Goal: Navigation & Orientation: Find specific page/section

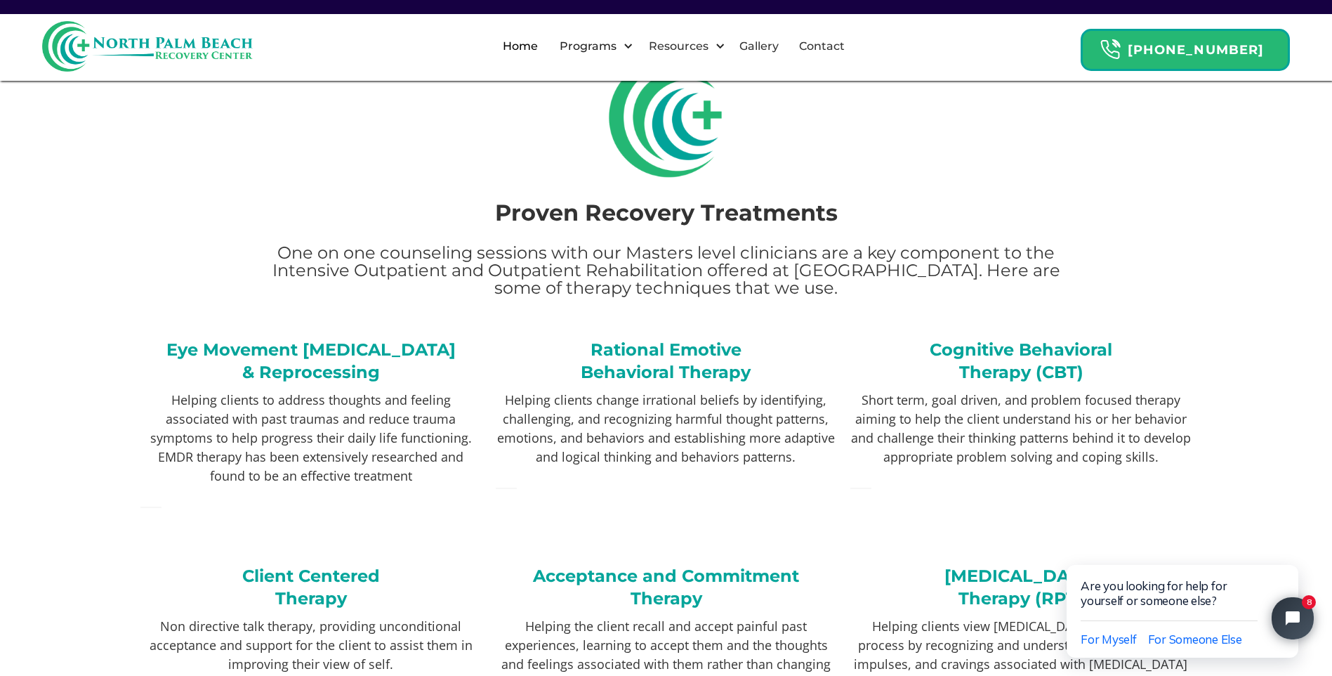
scroll to position [2318, 0]
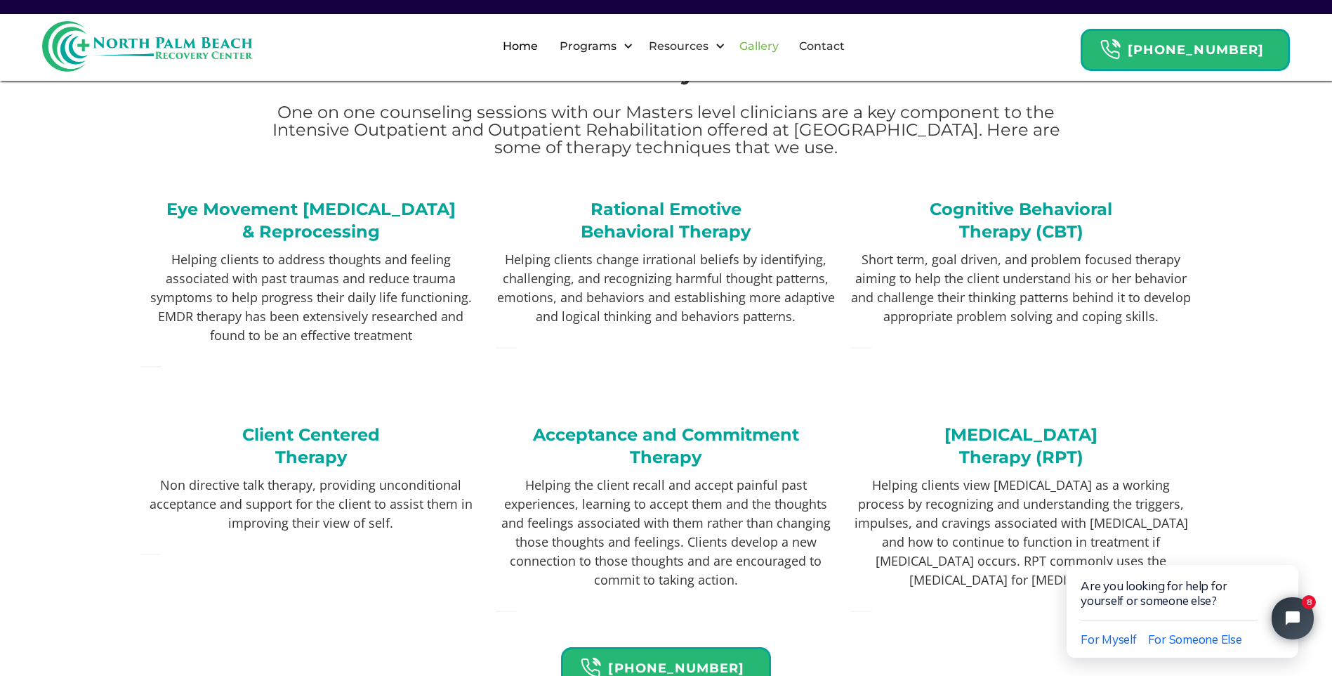
click at [780, 44] on link "Gallery" at bounding box center [759, 46] width 56 height 45
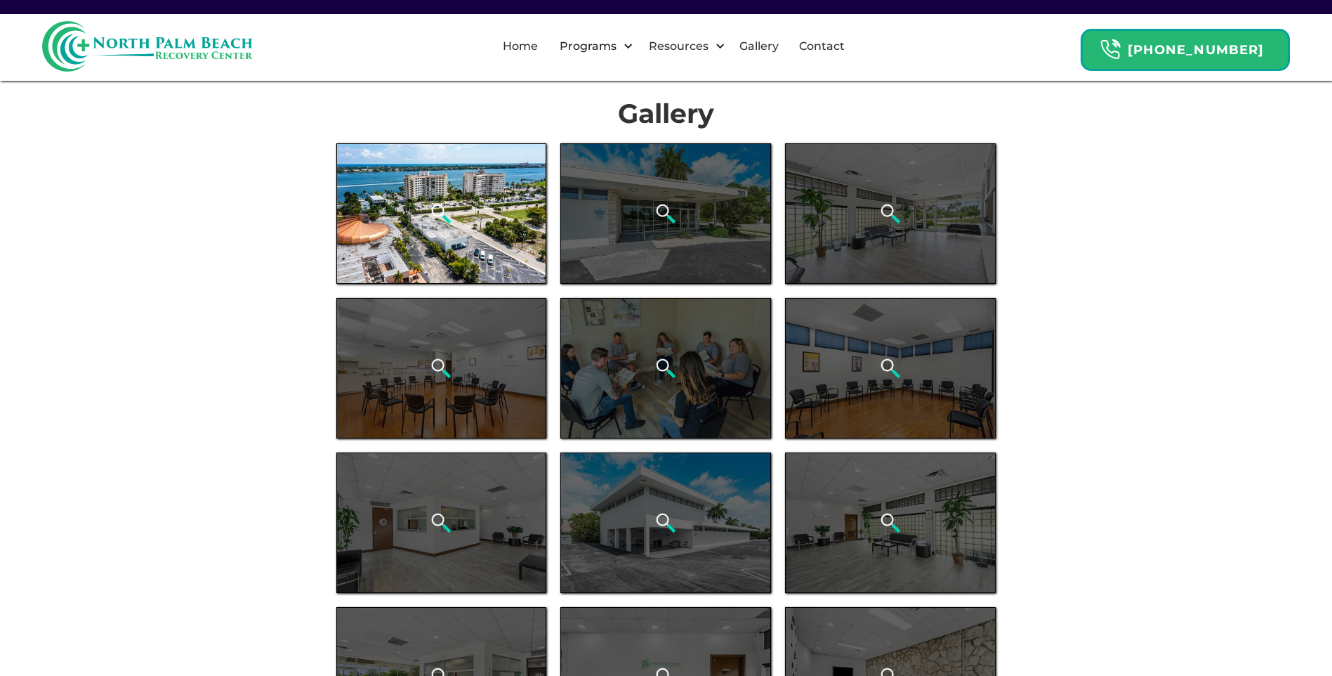
click at [504, 209] on div "open lightbox" at bounding box center [441, 213] width 211 height 140
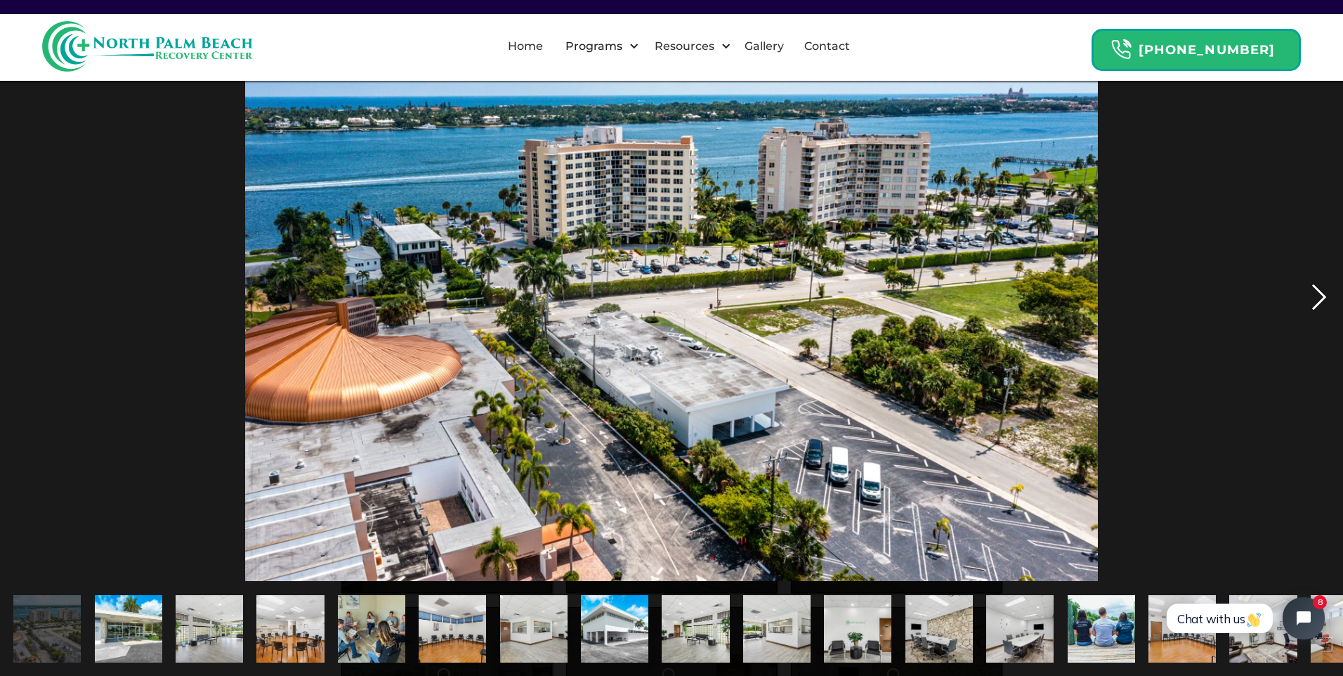
click at [1314, 304] on div "next image" at bounding box center [1319, 296] width 48 height 567
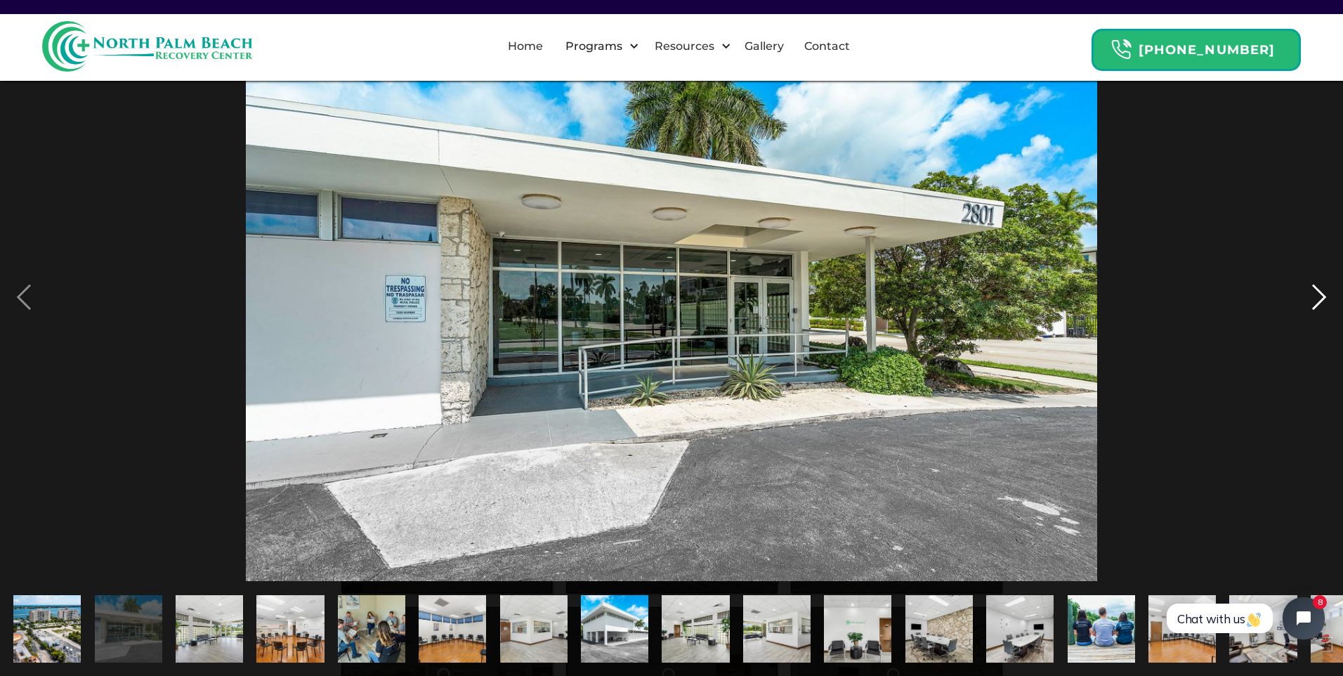
click at [1313, 305] on div "next image" at bounding box center [1319, 296] width 48 height 567
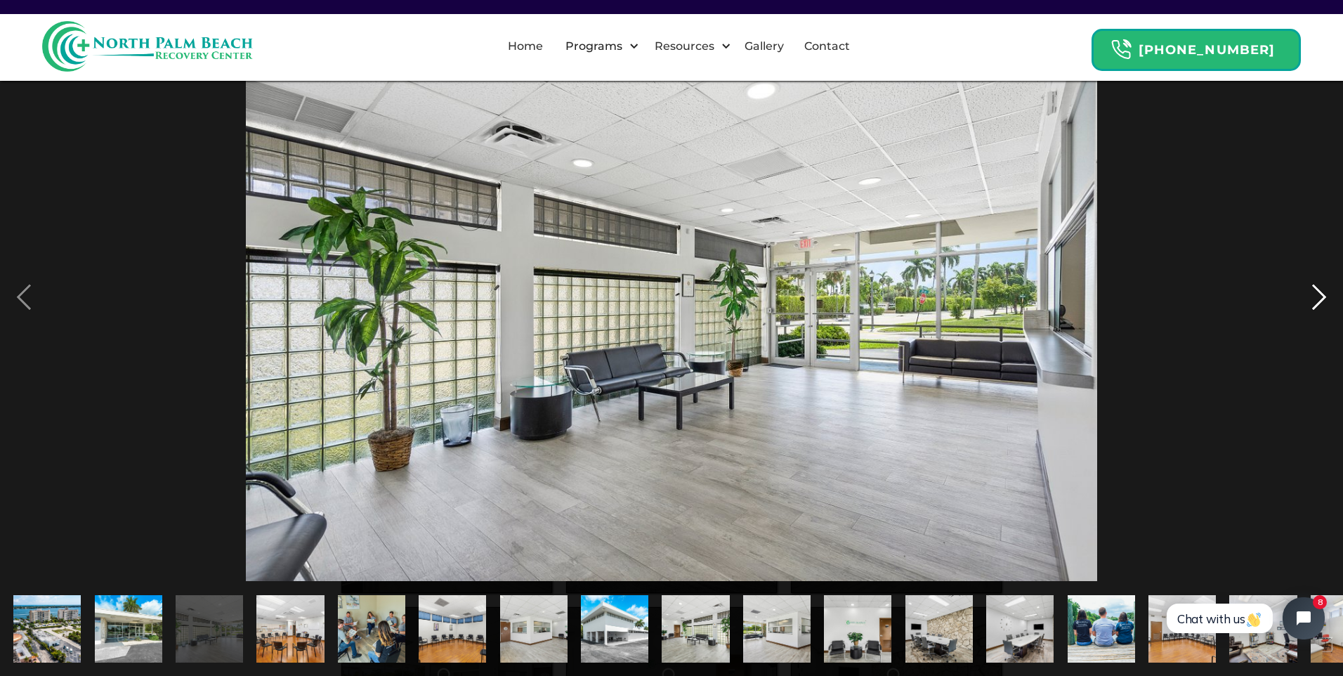
click at [1321, 298] on div "next image" at bounding box center [1319, 296] width 48 height 567
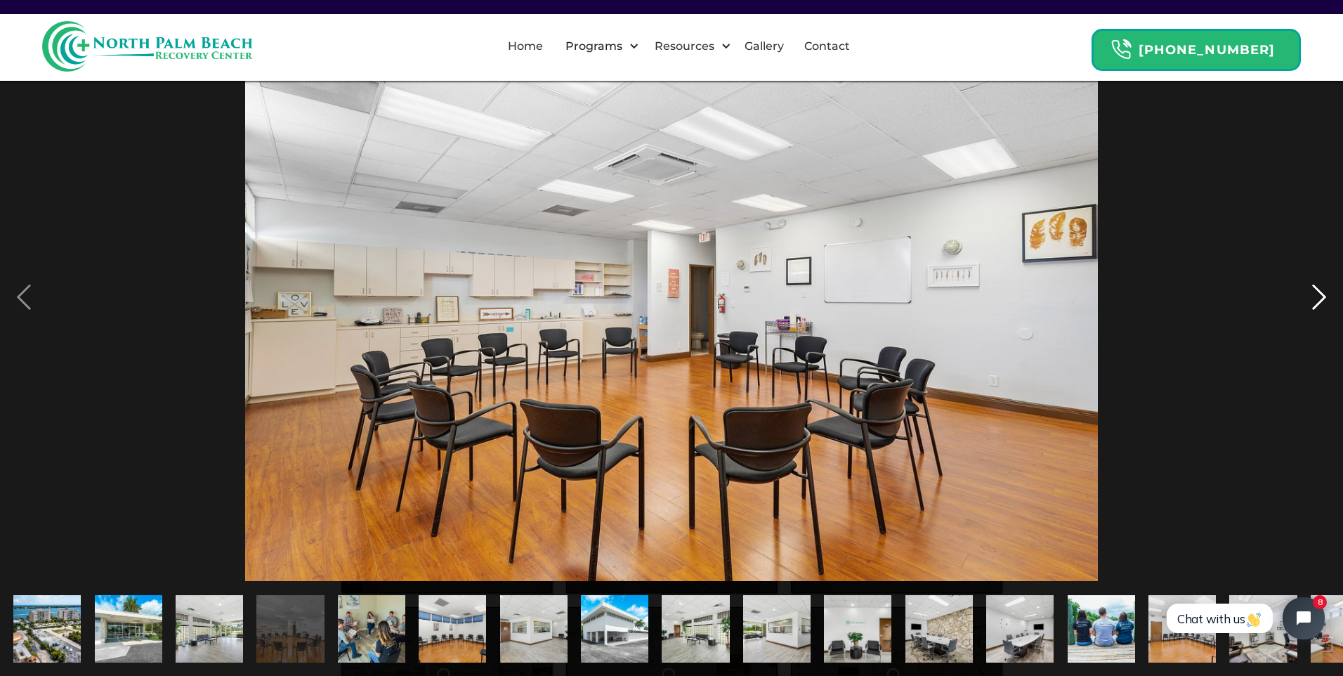
click at [1318, 298] on div "next image" at bounding box center [1319, 296] width 48 height 567
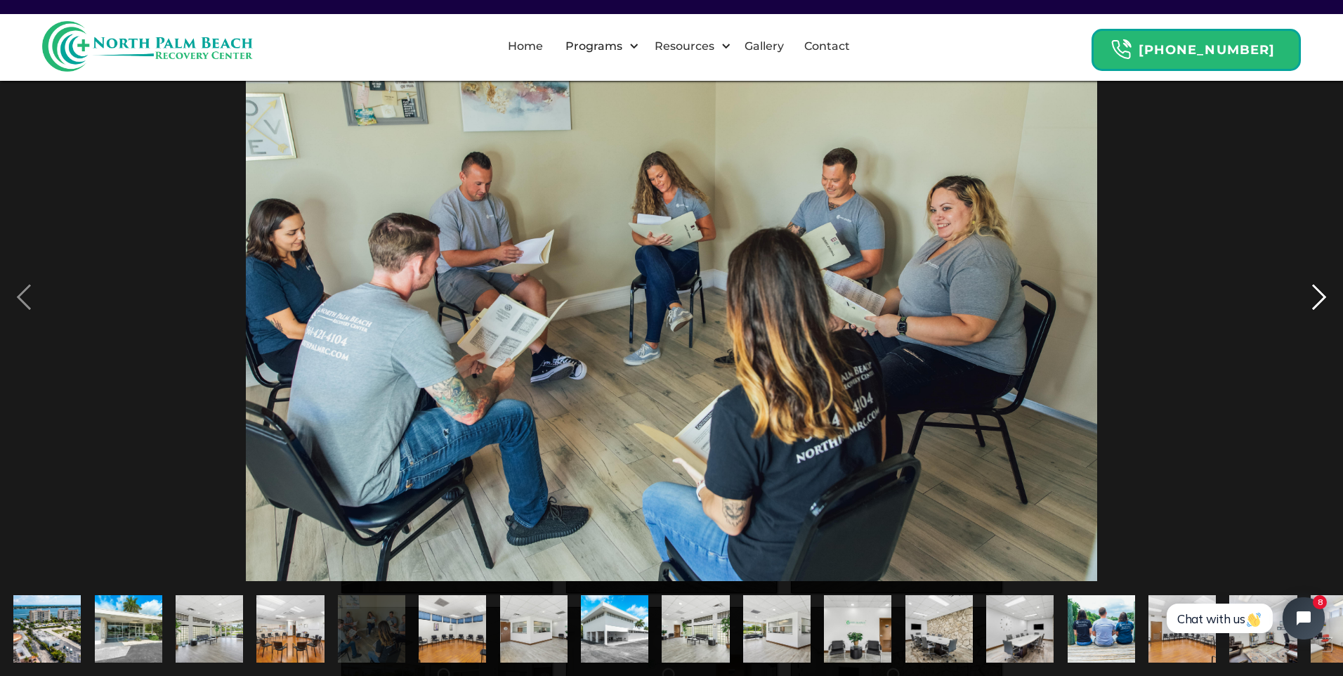
click at [1318, 298] on div "next image" at bounding box center [1319, 296] width 48 height 567
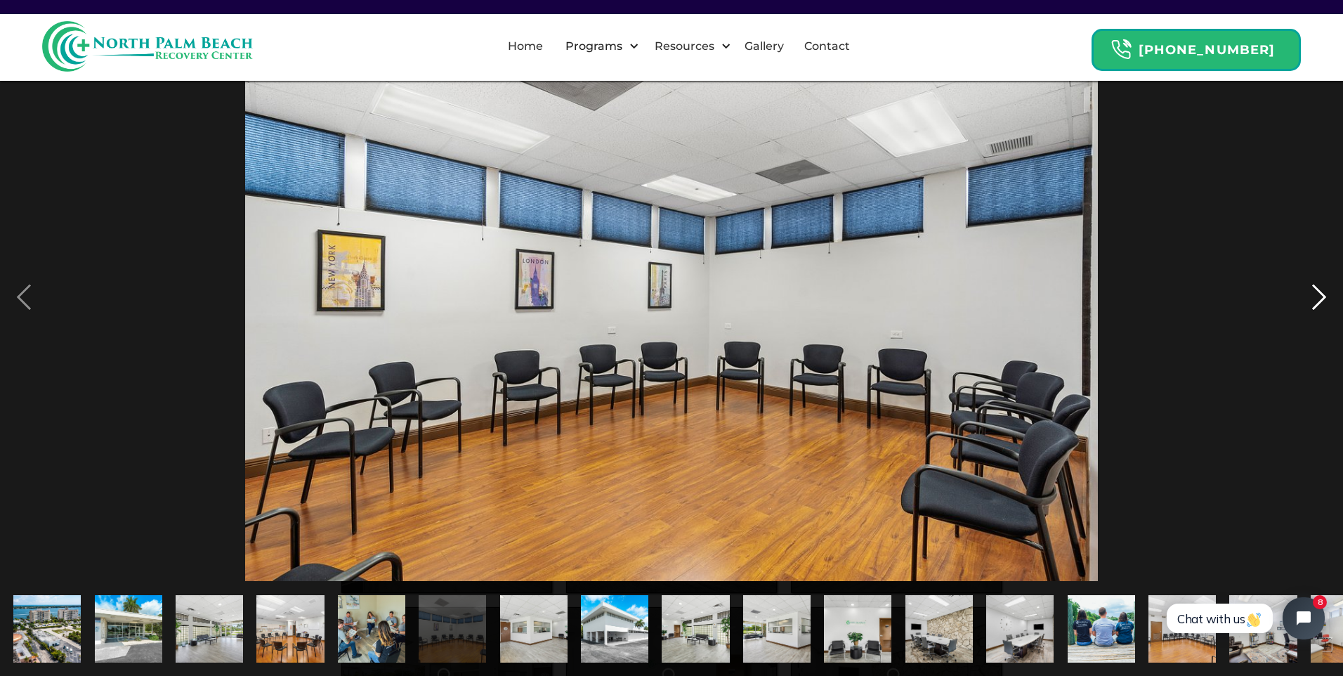
click at [1318, 298] on div "next image" at bounding box center [1319, 296] width 48 height 567
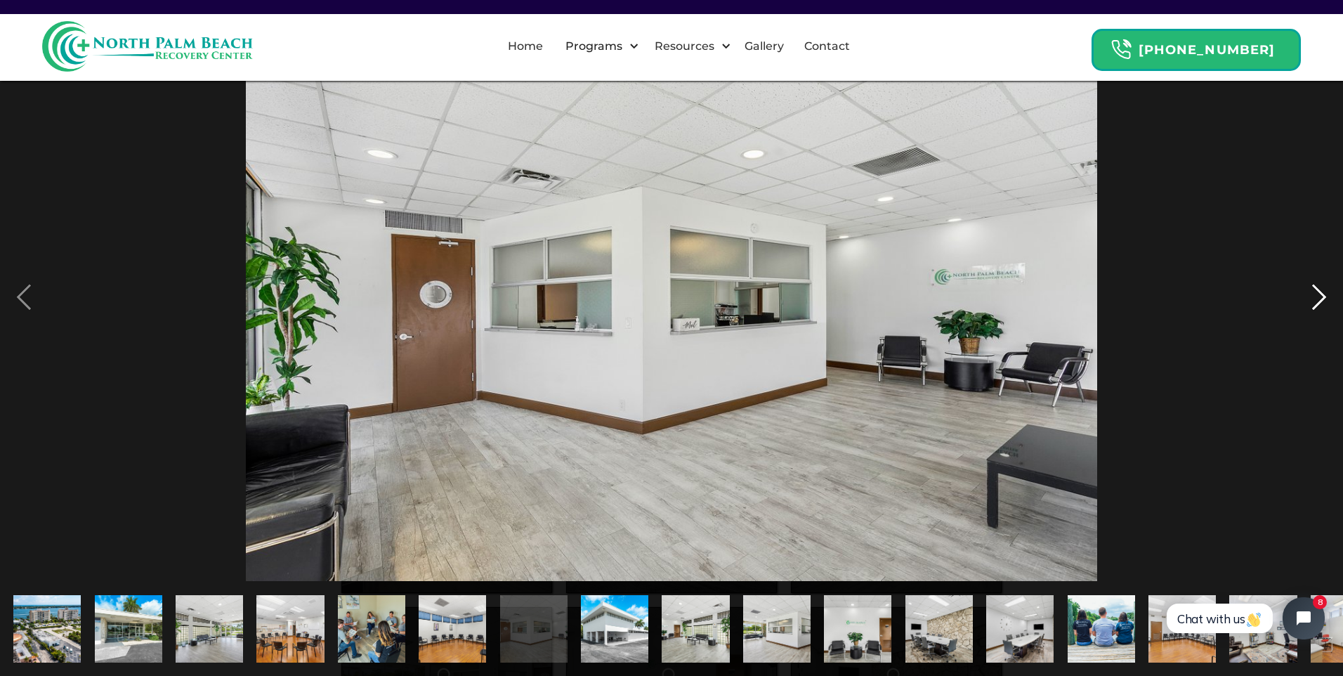
click at [1318, 298] on div "next image" at bounding box center [1319, 296] width 48 height 567
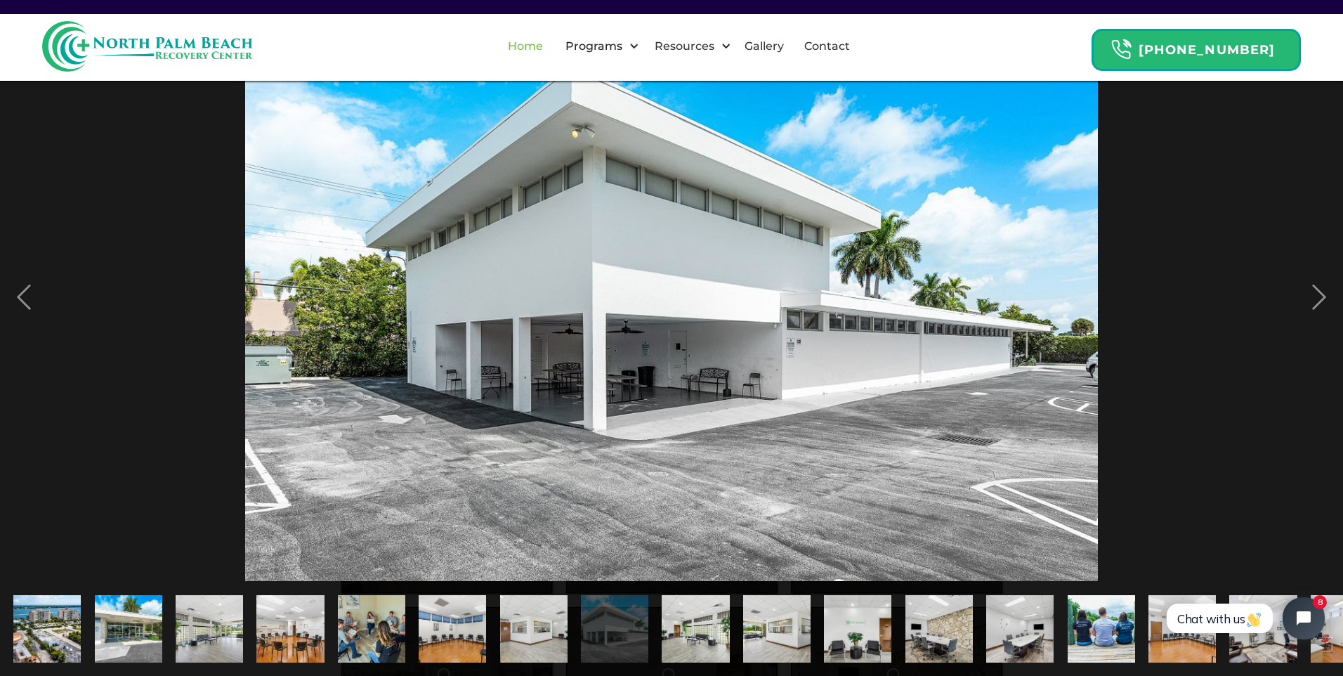
click at [548, 49] on link "Home" at bounding box center [525, 46] width 52 height 45
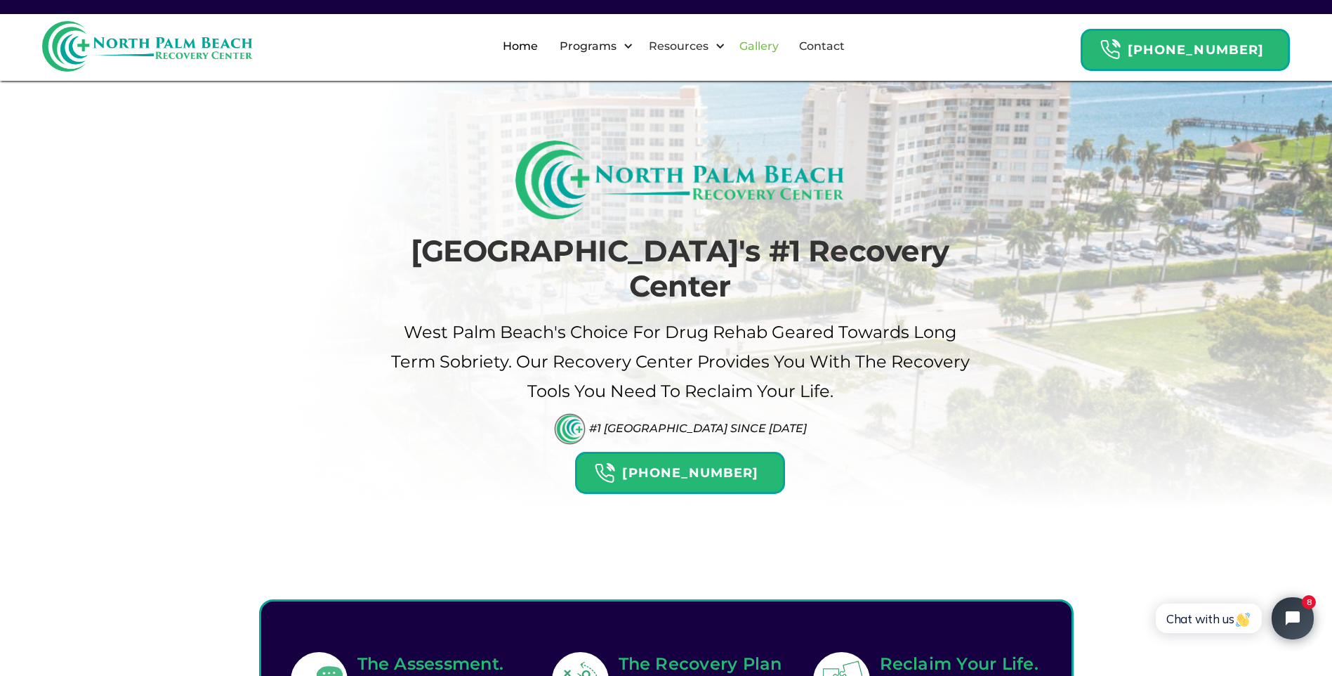
click at [767, 41] on link "Gallery" at bounding box center [759, 46] width 56 height 45
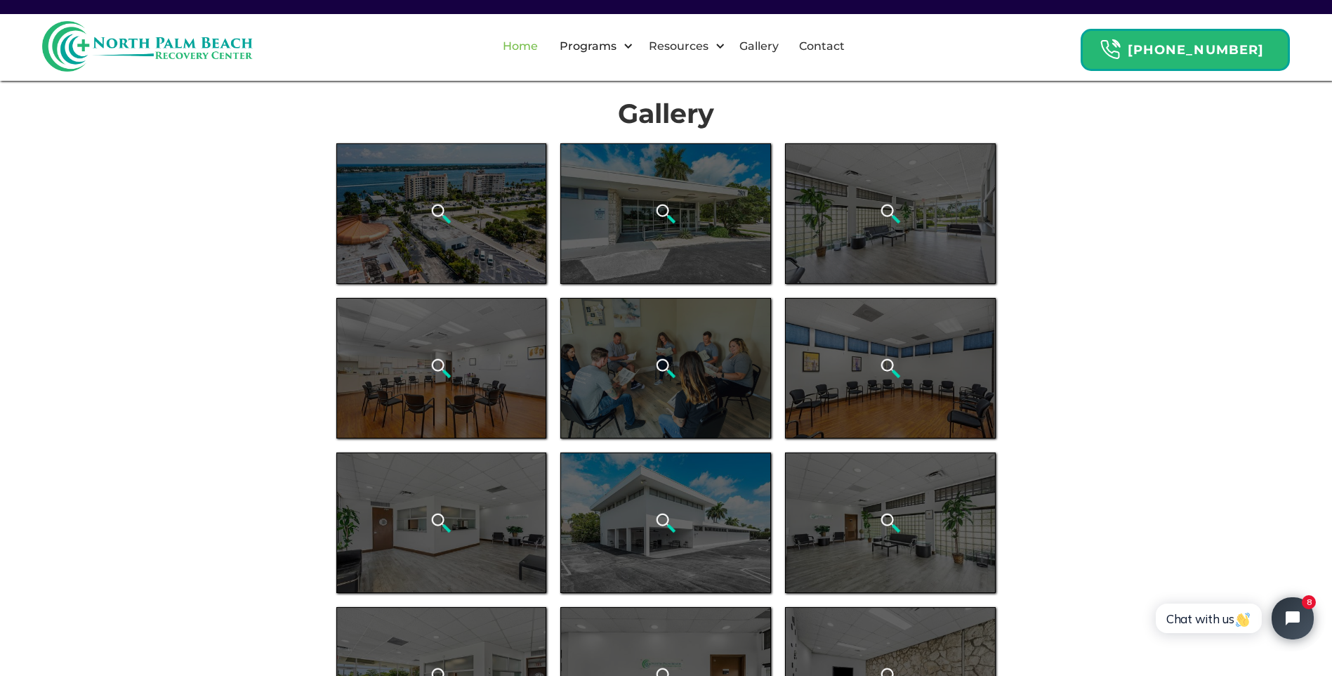
click at [537, 52] on link "Home" at bounding box center [520, 46] width 52 height 45
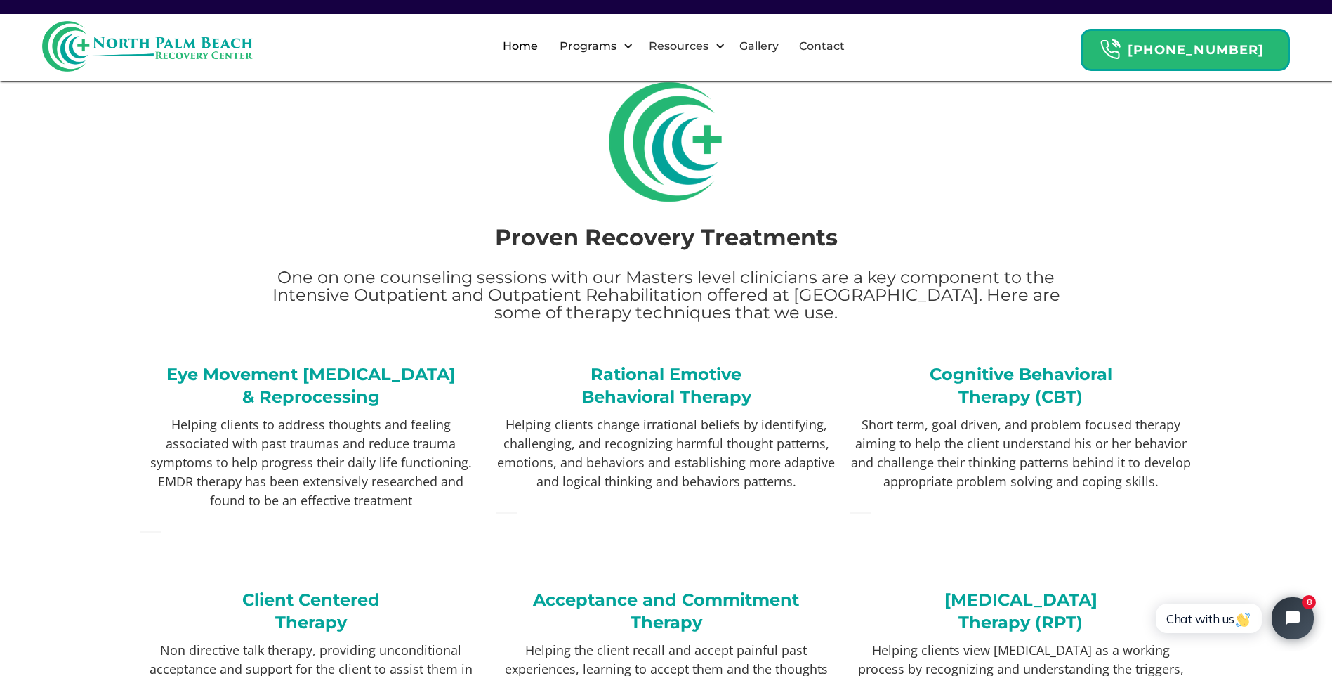
scroll to position [2177, 0]
